Goal: Task Accomplishment & Management: Complete application form

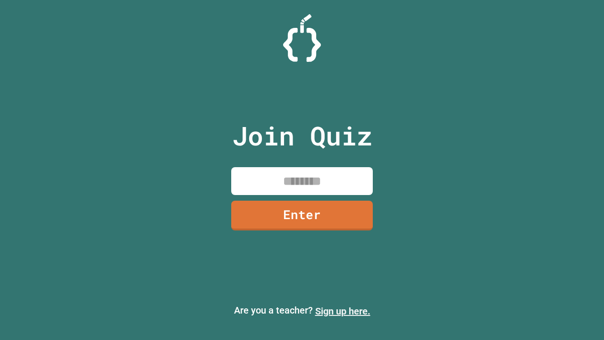
click at [342, 311] on link "Sign up here." at bounding box center [342, 310] width 55 height 11
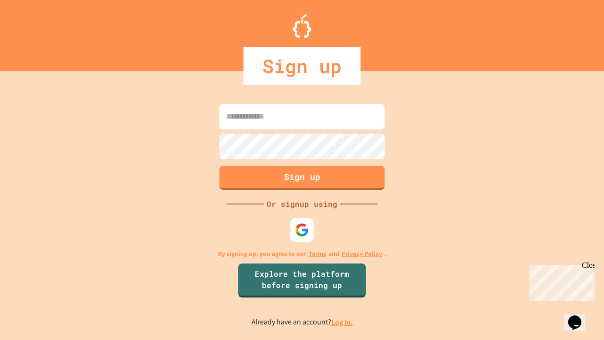
click at [342, 322] on link "Log in." at bounding box center [342, 322] width 22 height 10
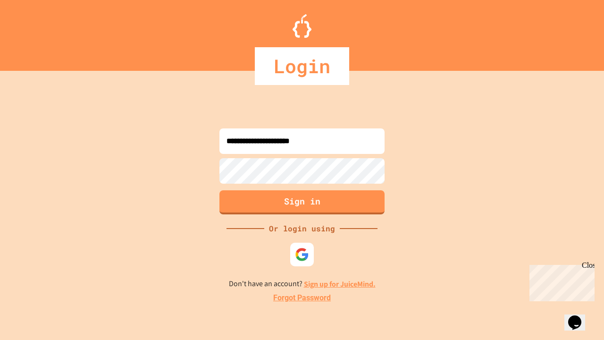
type input "**********"
